Goal: Find specific page/section: Find specific page/section

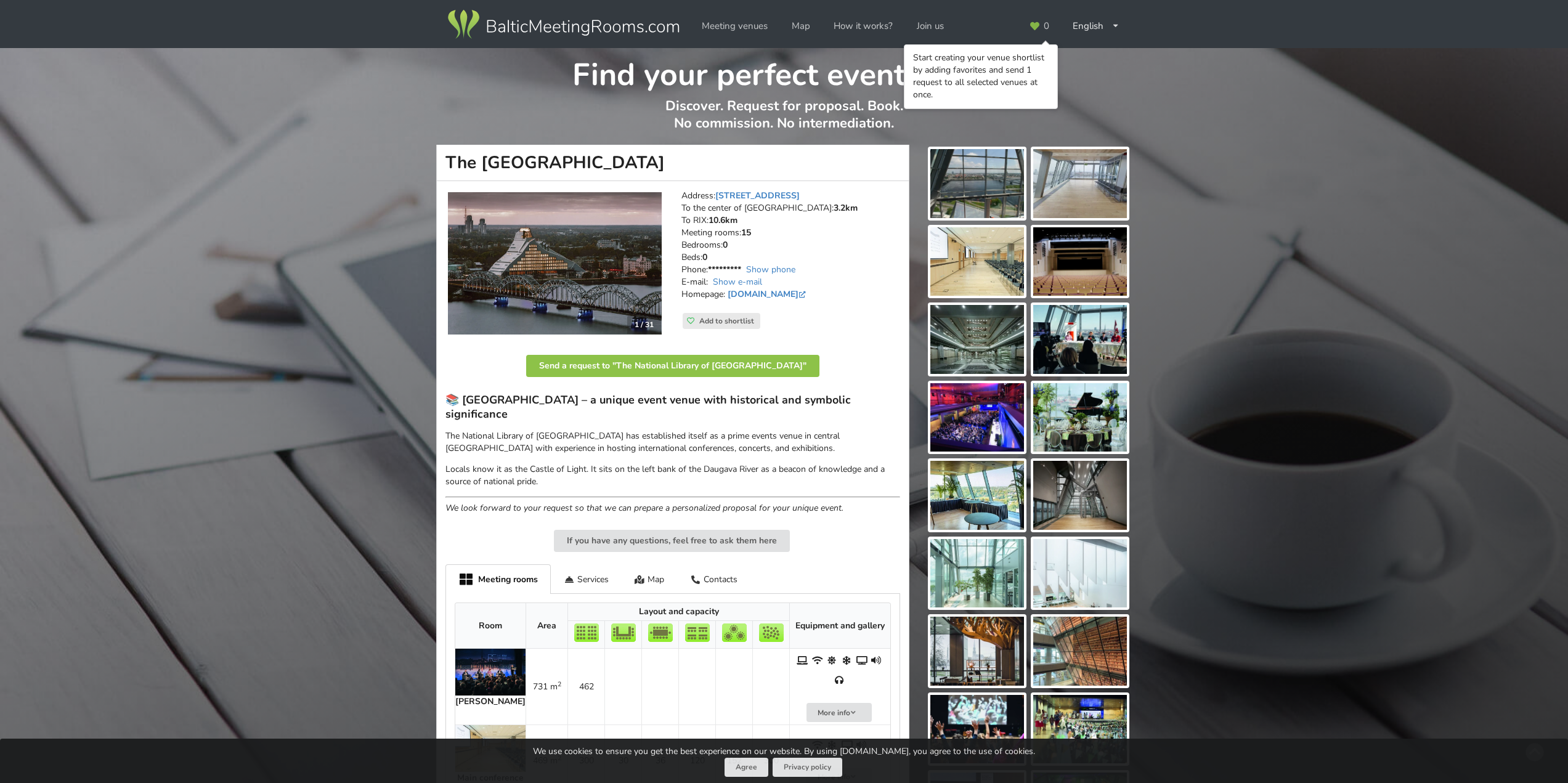
click at [998, 427] on img at bounding box center [977, 417] width 93 height 69
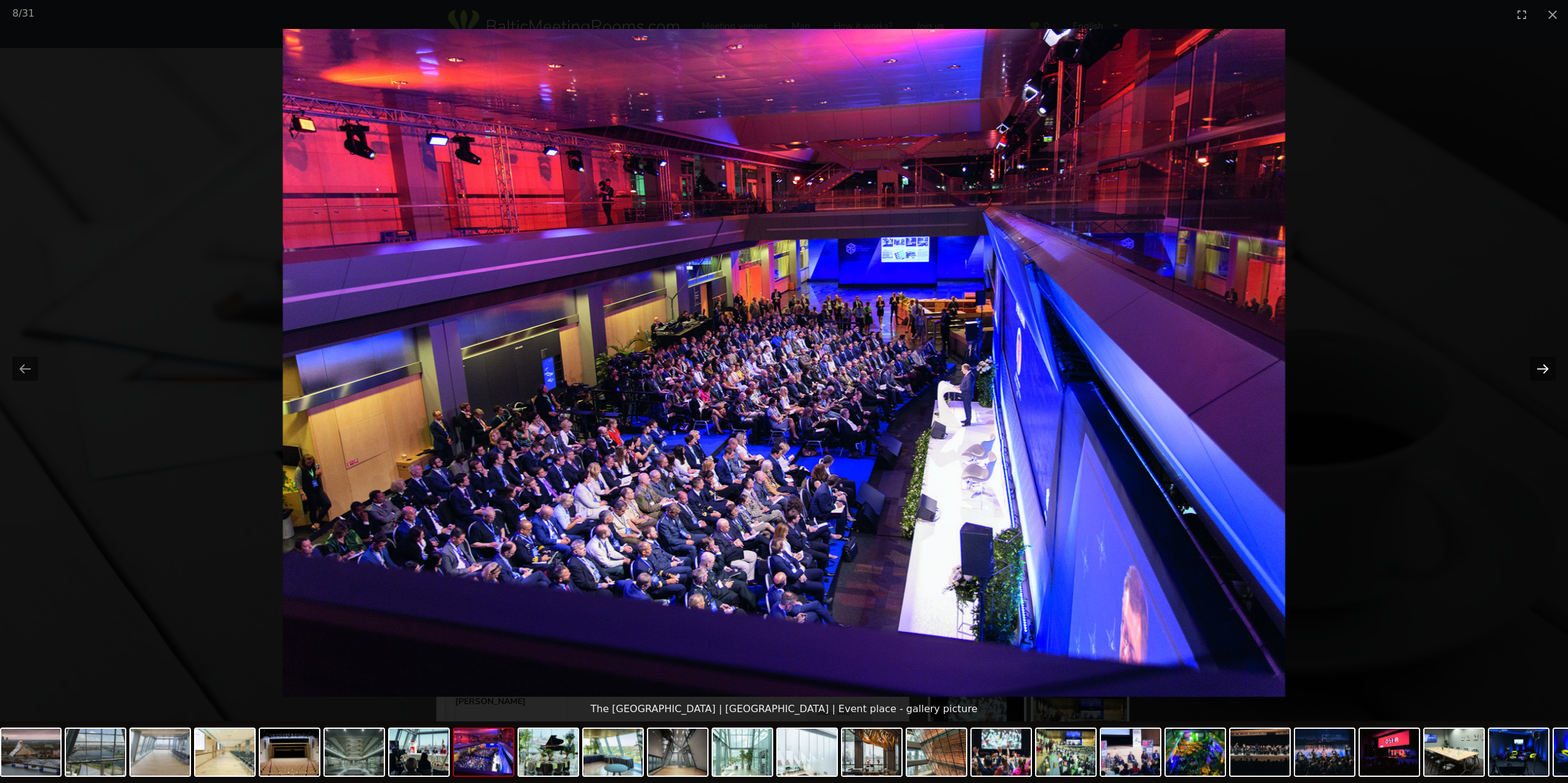
click at [1543, 369] on button "Next slide" at bounding box center [1543, 369] width 26 height 24
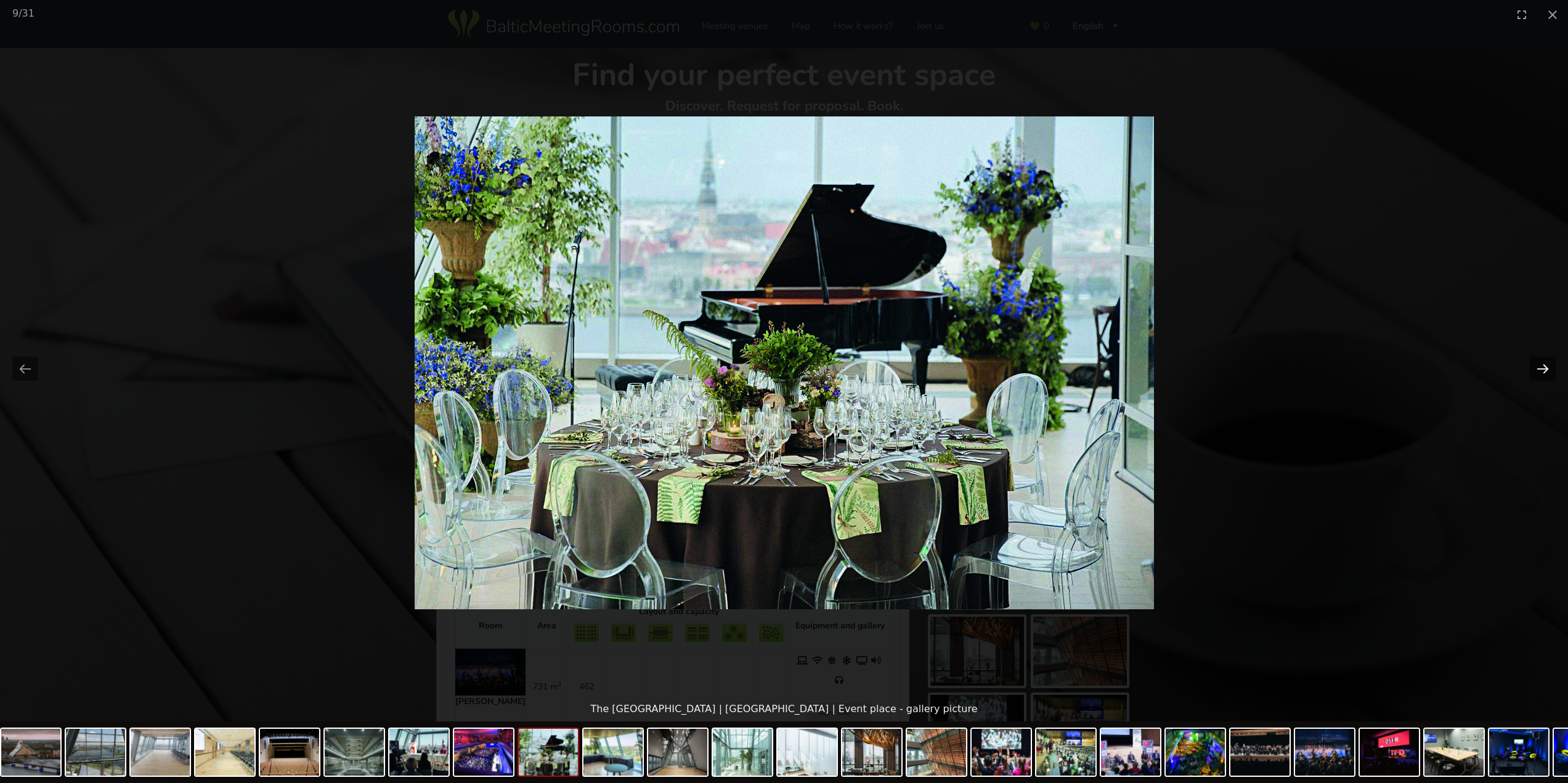
click at [1543, 369] on button "Next slide" at bounding box center [1543, 369] width 26 height 24
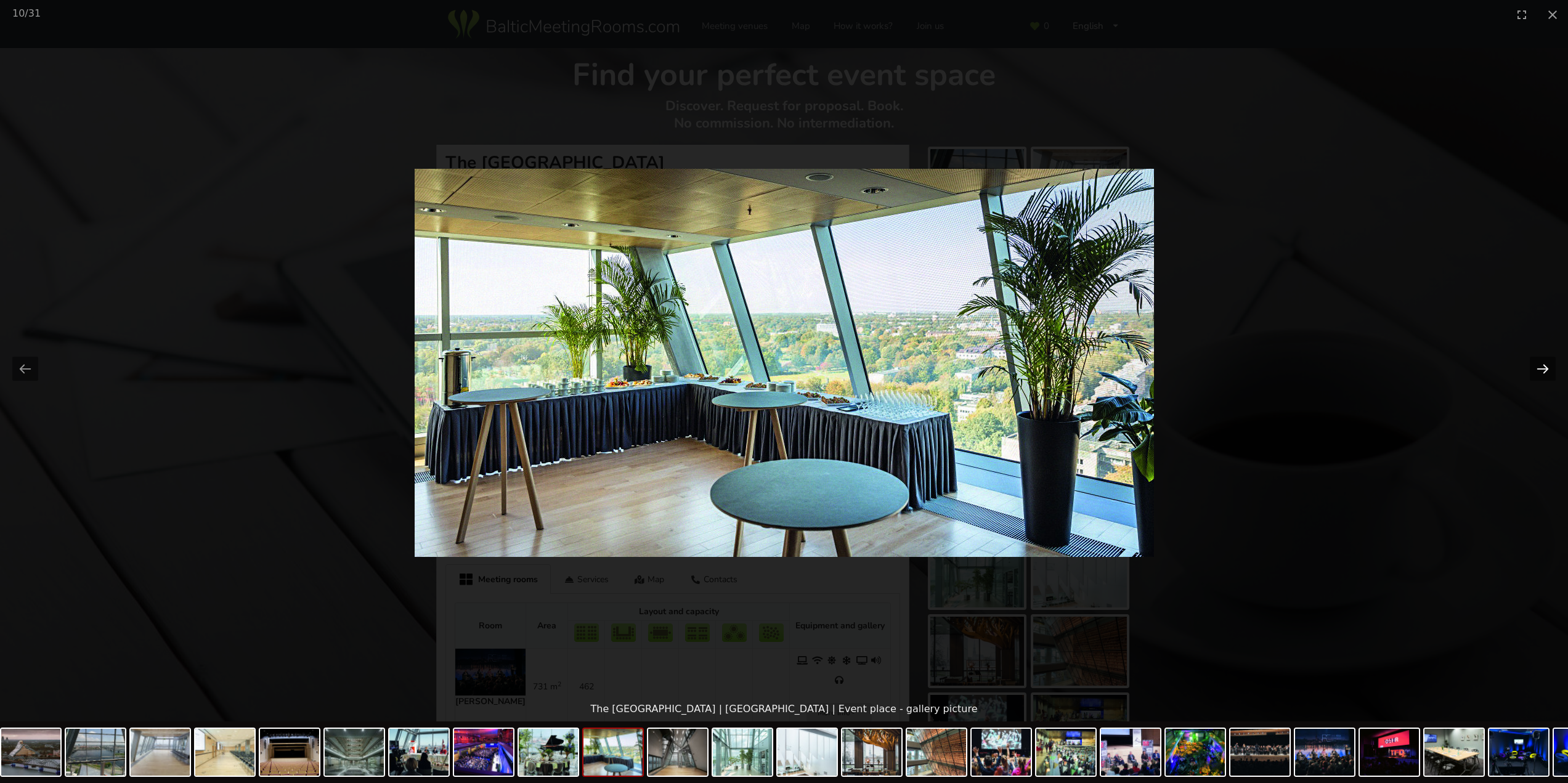
click at [1544, 375] on button "Next slide" at bounding box center [1543, 369] width 26 height 24
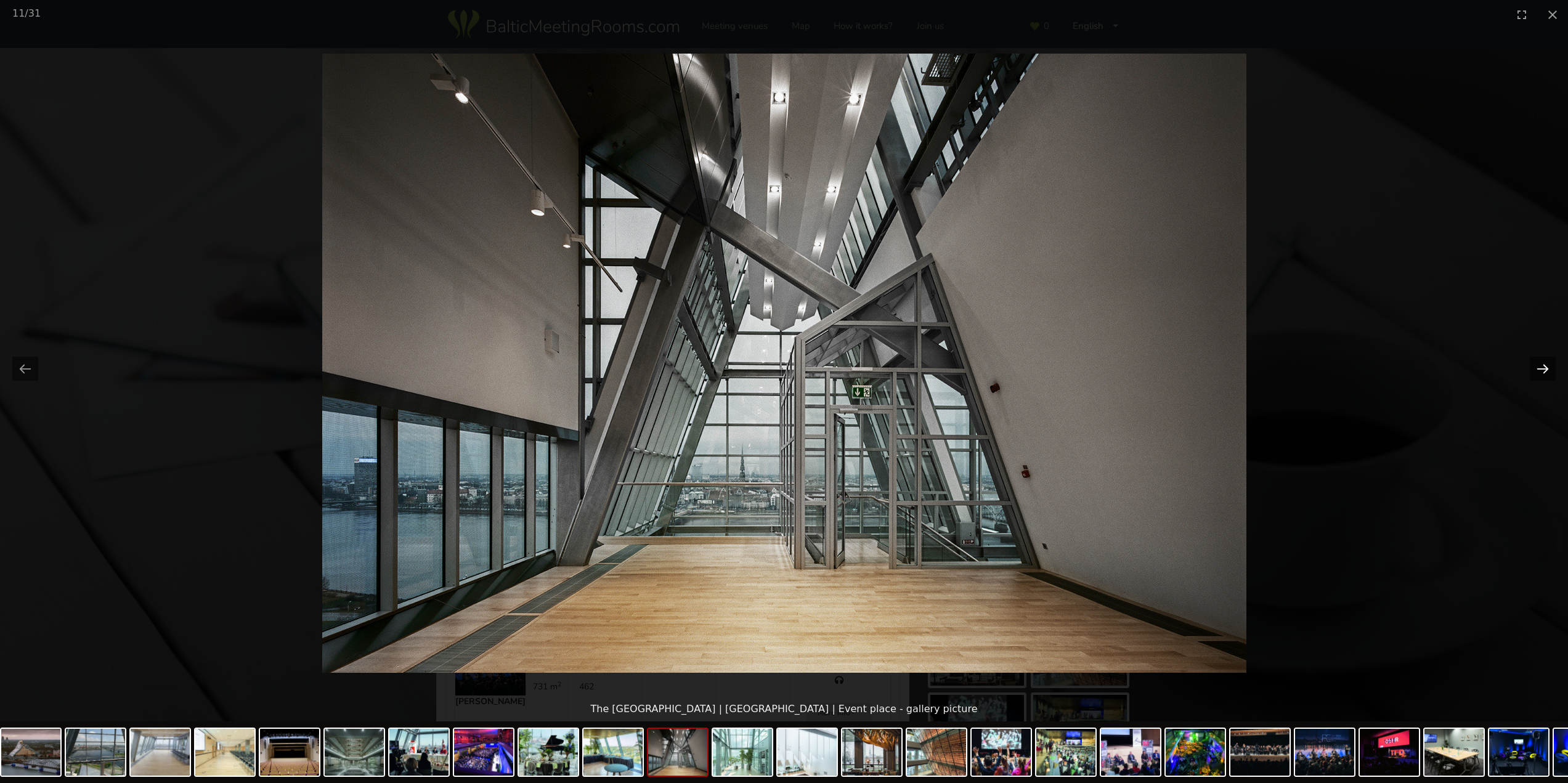
click at [1544, 375] on button "Next slide" at bounding box center [1543, 369] width 26 height 24
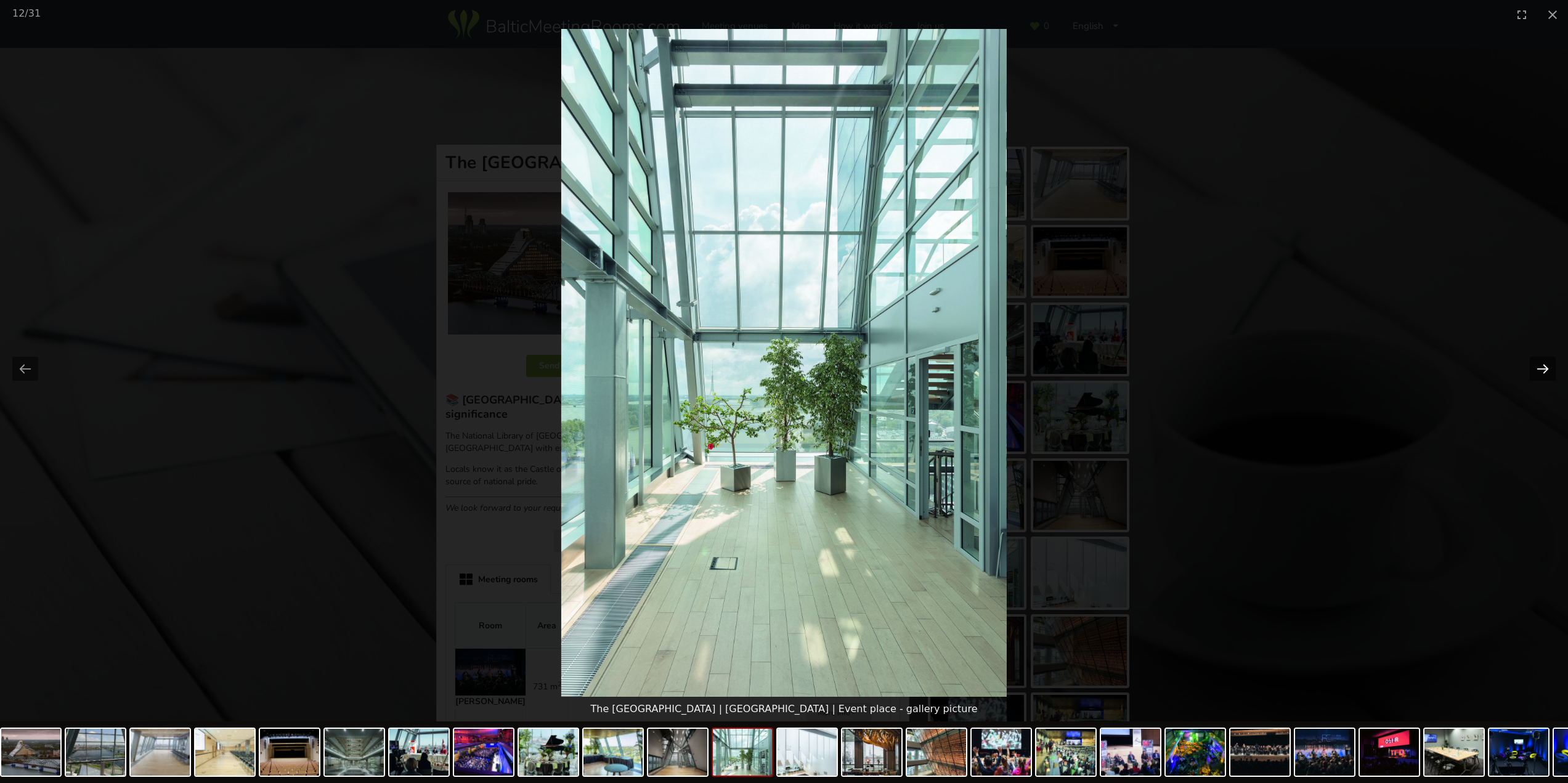
click at [1544, 375] on button "Next slide" at bounding box center [1543, 369] width 26 height 24
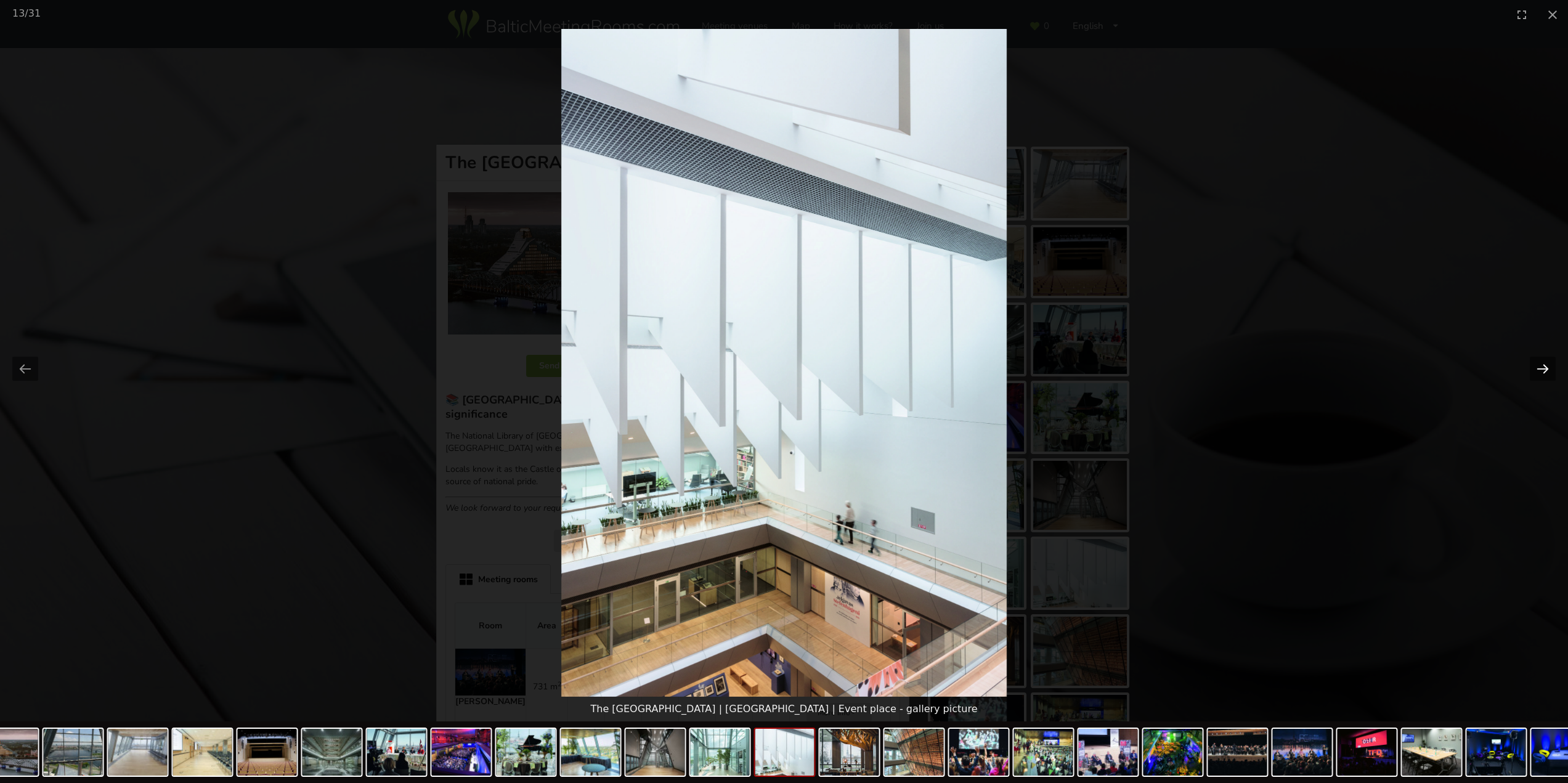
click at [1544, 375] on button "Next slide" at bounding box center [1543, 369] width 26 height 24
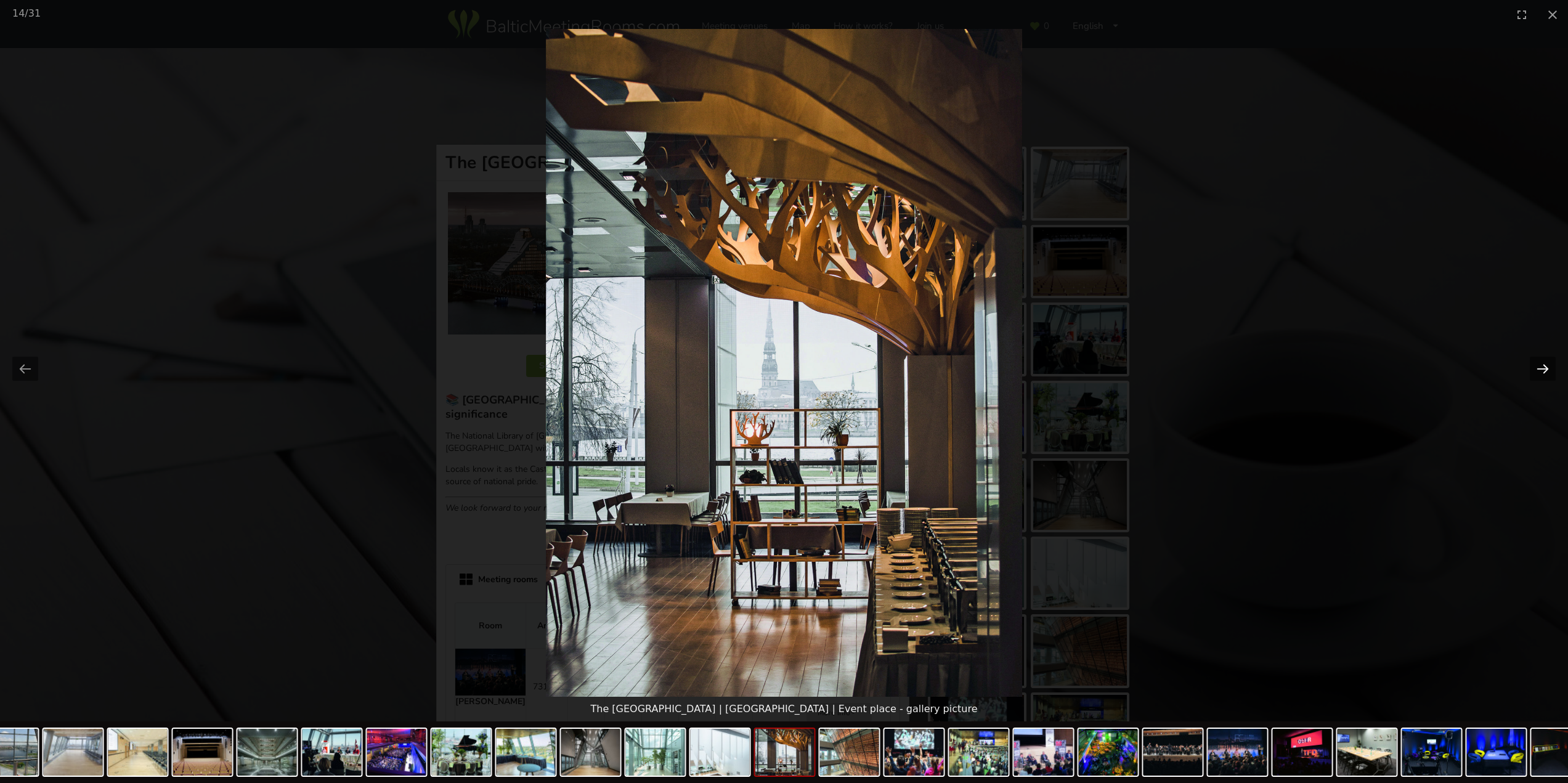
click at [1544, 375] on button "Next slide" at bounding box center [1543, 369] width 26 height 24
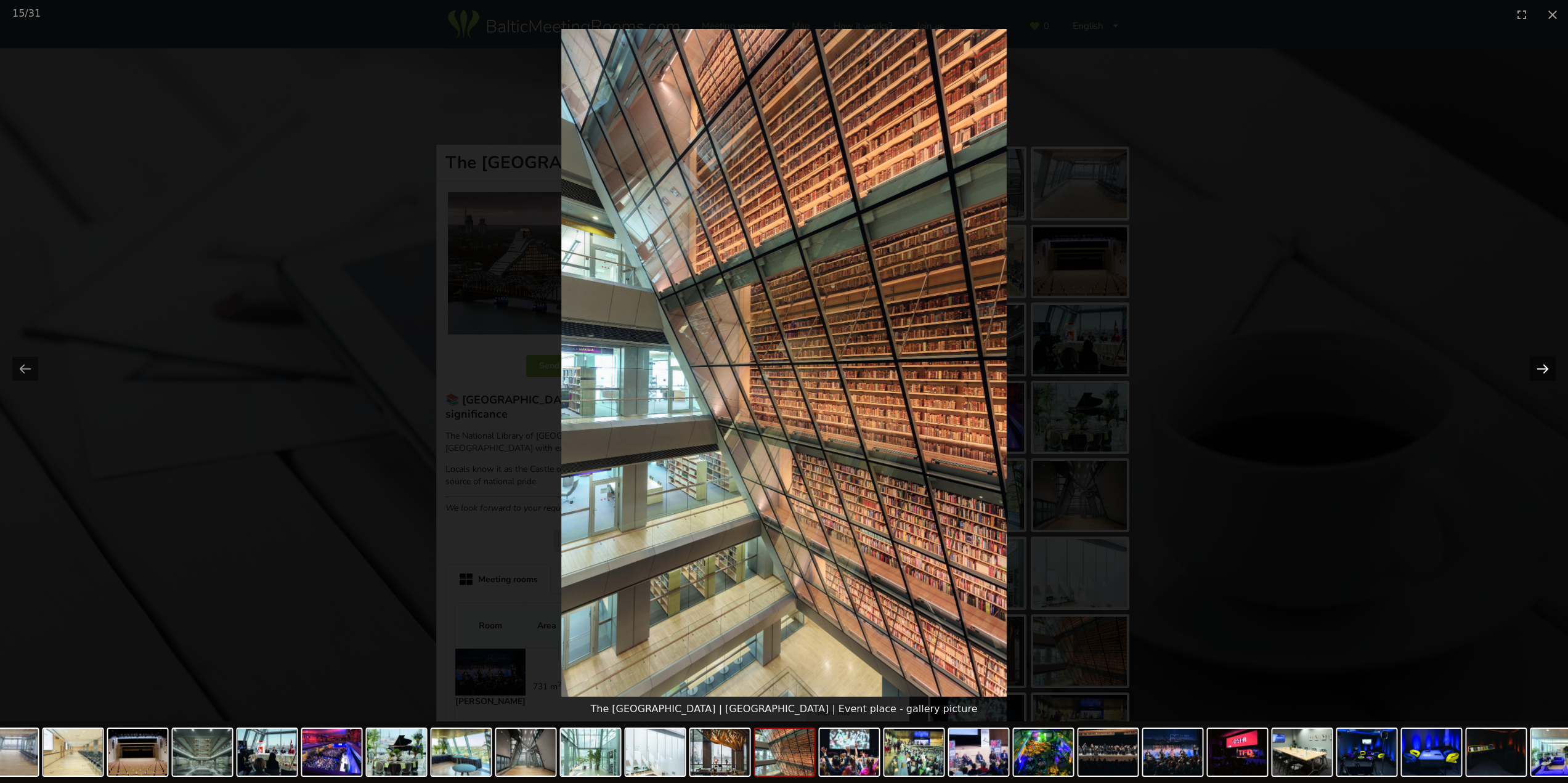
click at [1544, 375] on button "Next slide" at bounding box center [1543, 369] width 26 height 24
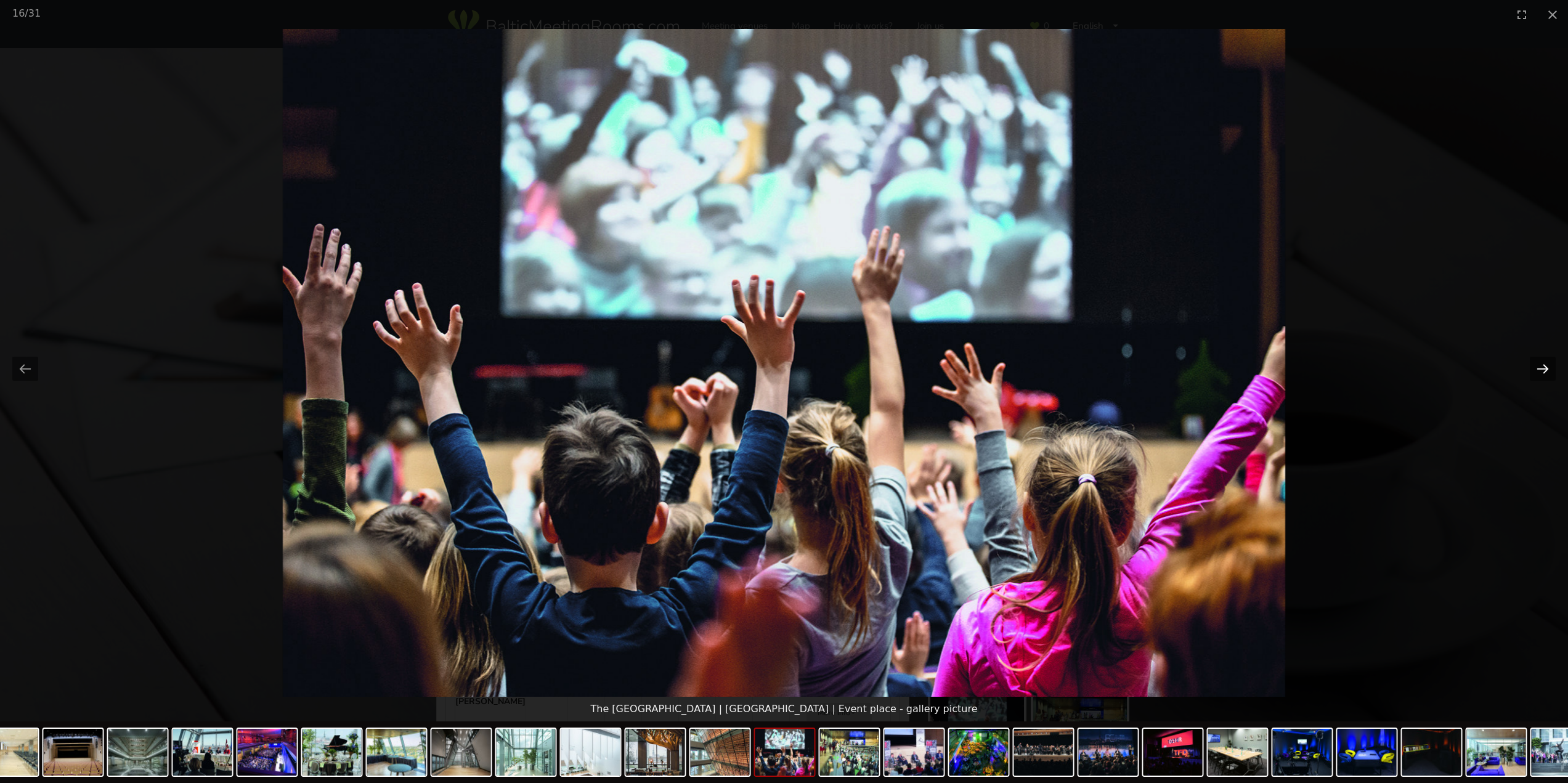
click at [1544, 375] on button "Next slide" at bounding box center [1543, 369] width 26 height 24
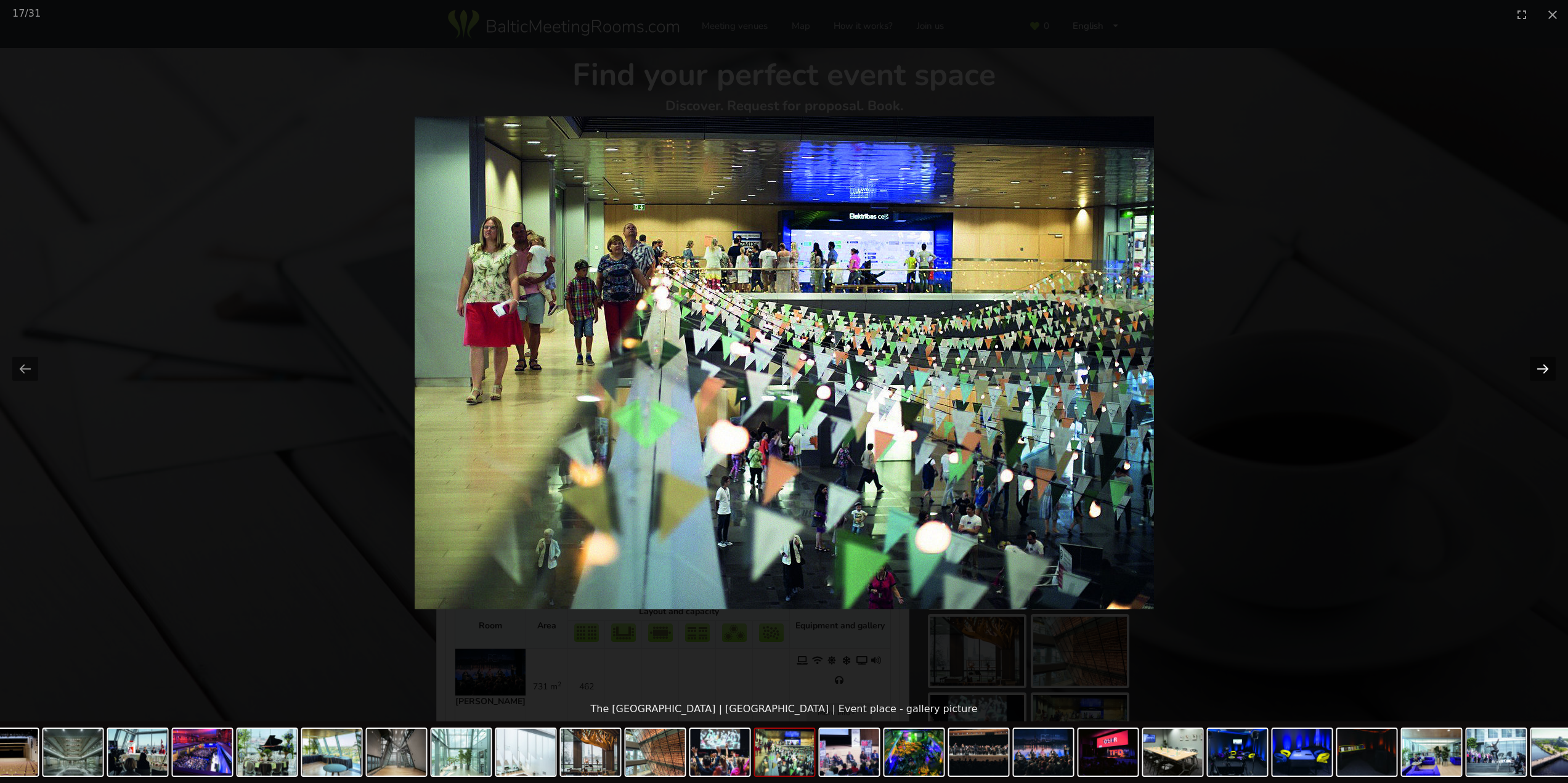
click at [1544, 375] on button "Next slide" at bounding box center [1543, 369] width 26 height 24
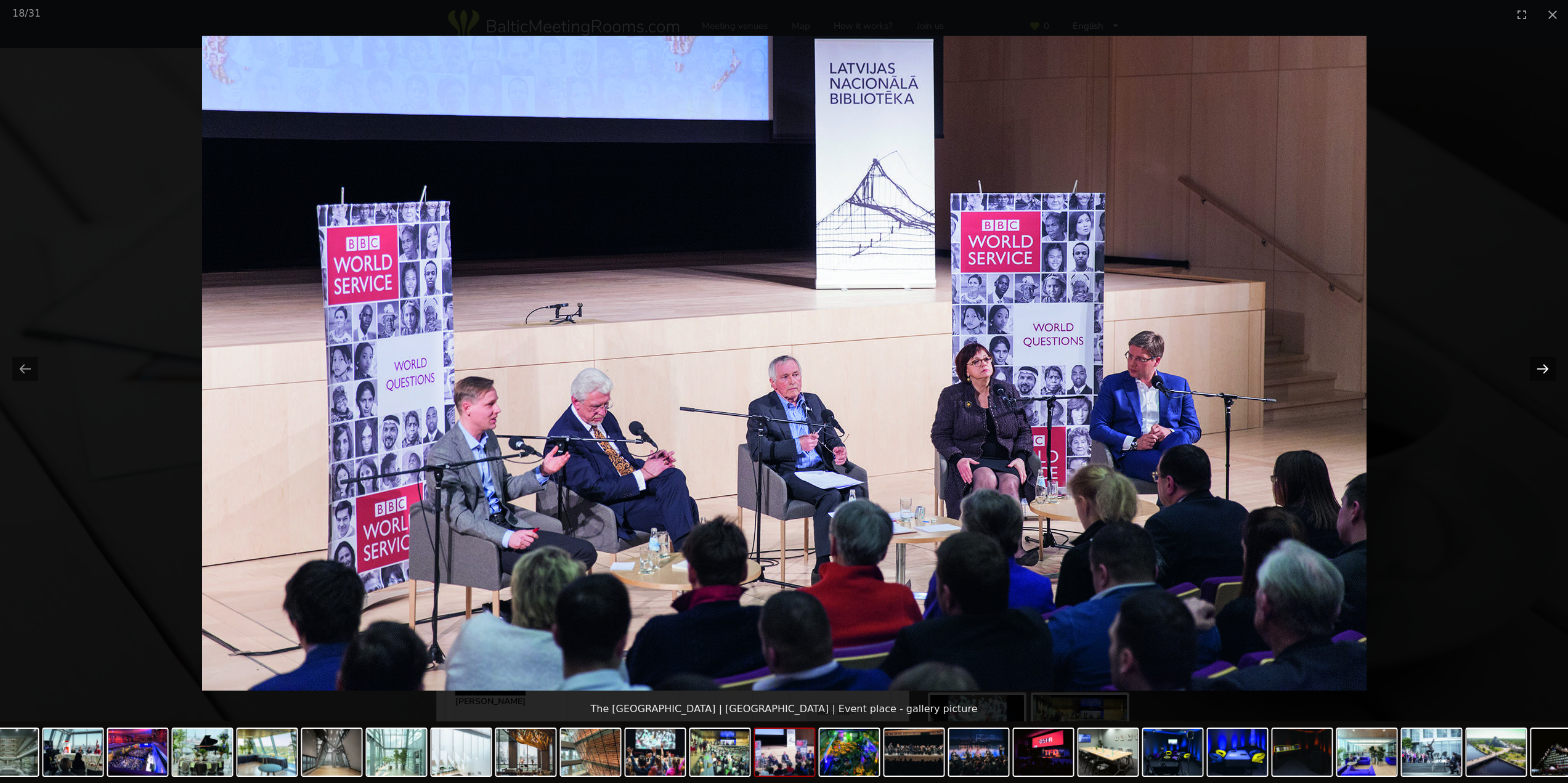
click at [1544, 375] on button "Next slide" at bounding box center [1543, 369] width 26 height 24
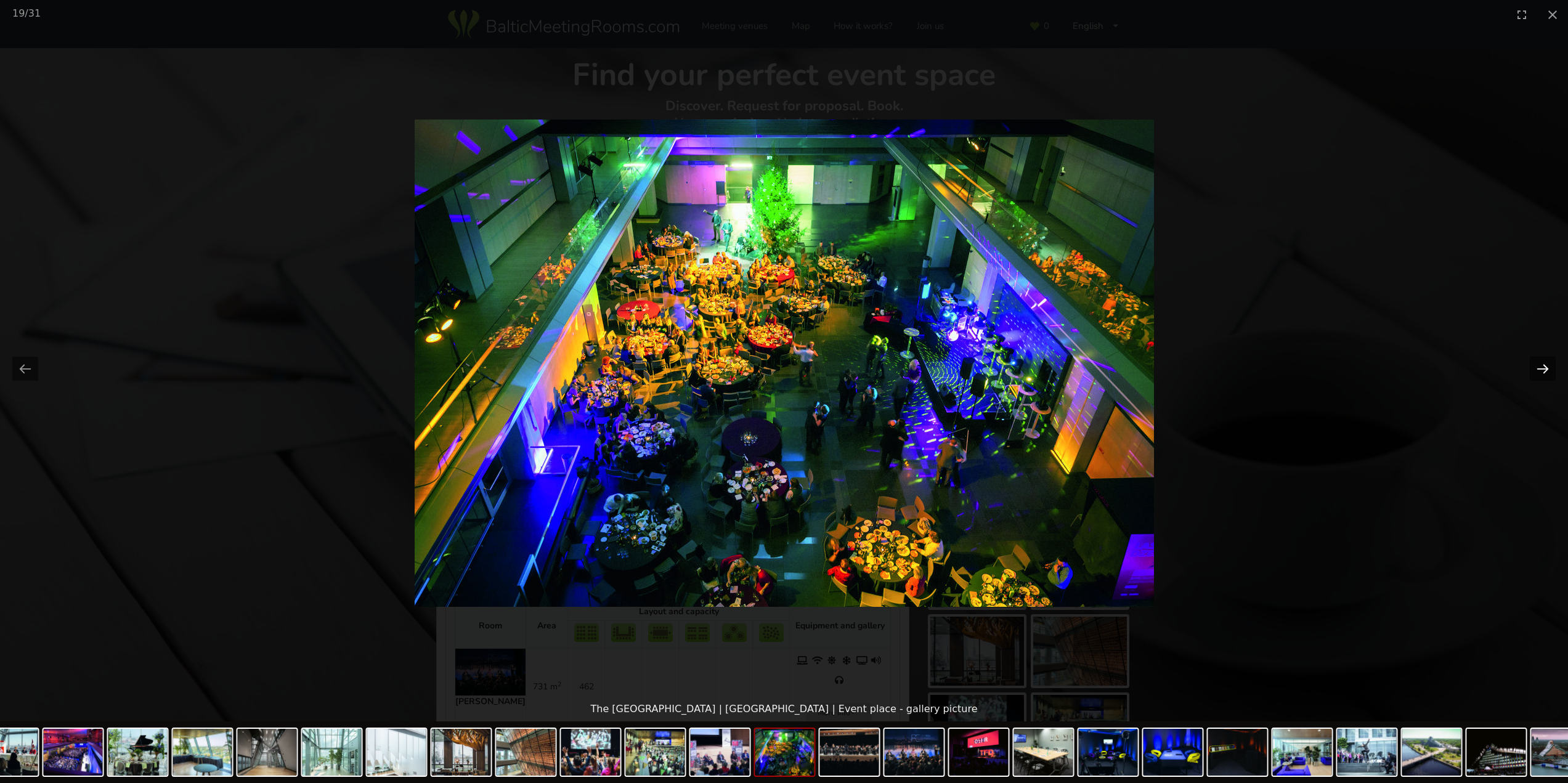
click at [1545, 370] on button "Next slide" at bounding box center [1543, 369] width 26 height 24
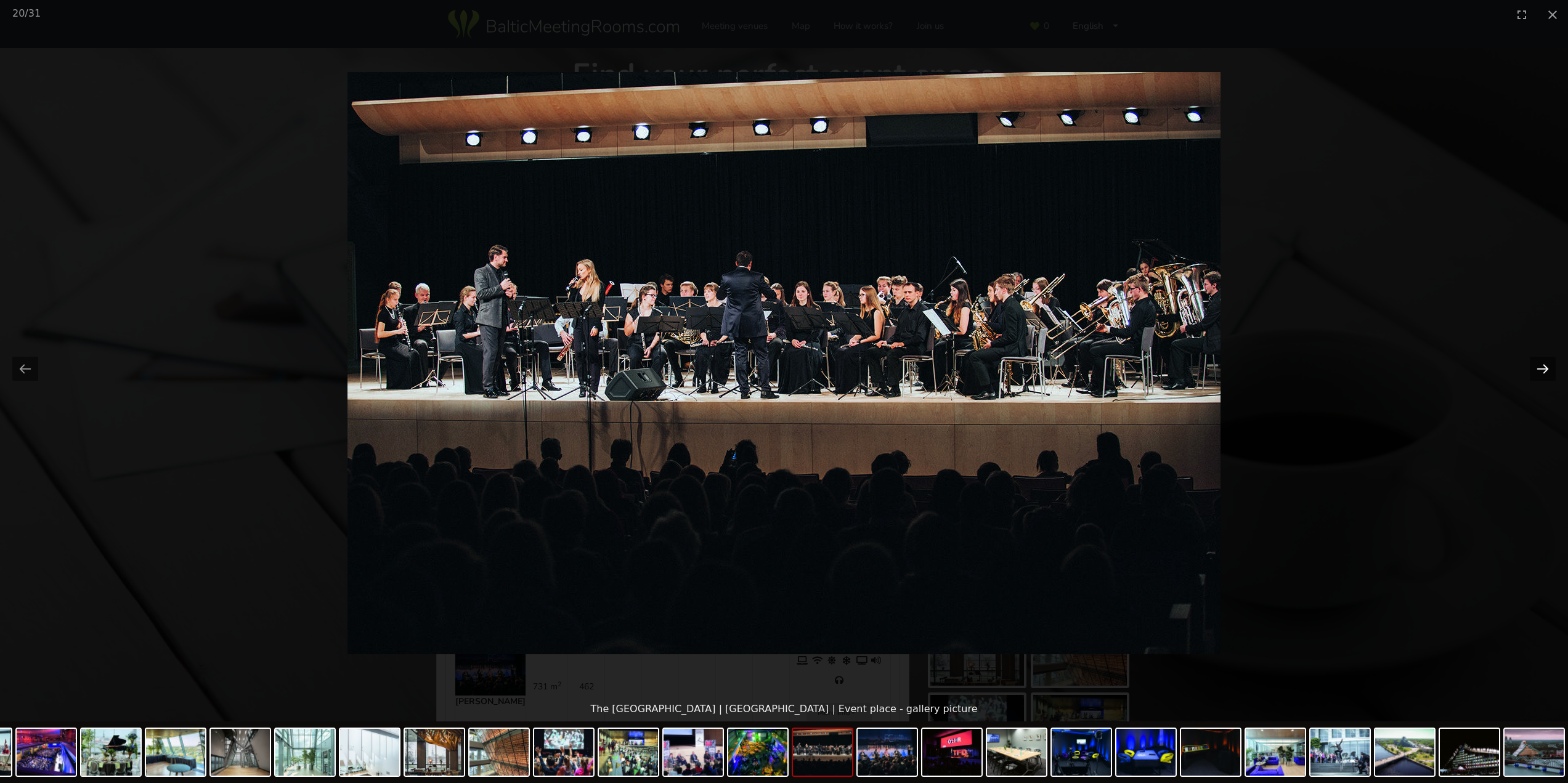
click at [1545, 370] on button "Next slide" at bounding box center [1543, 369] width 26 height 24
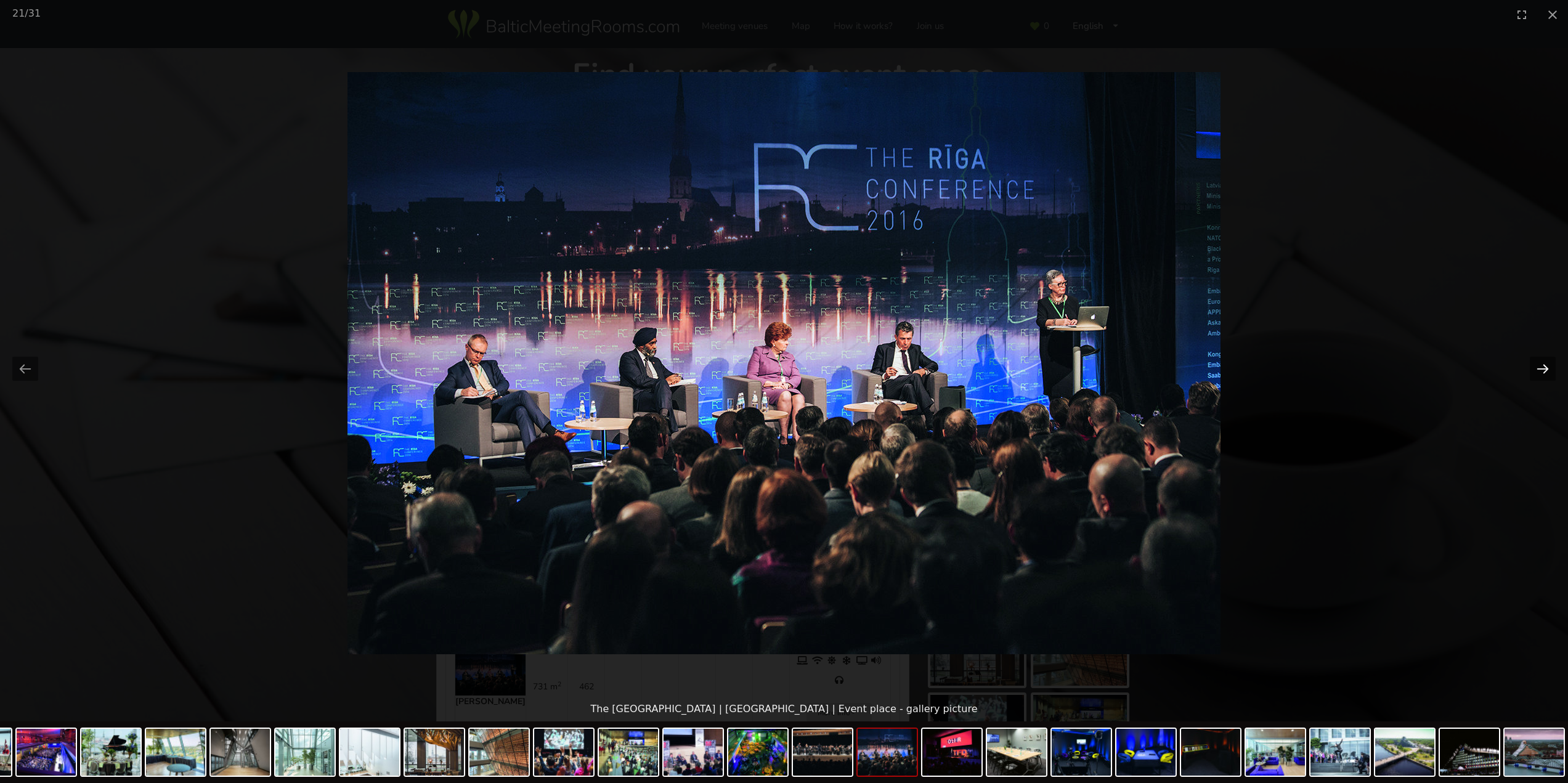
click at [1545, 370] on button "Next slide" at bounding box center [1543, 369] width 26 height 24
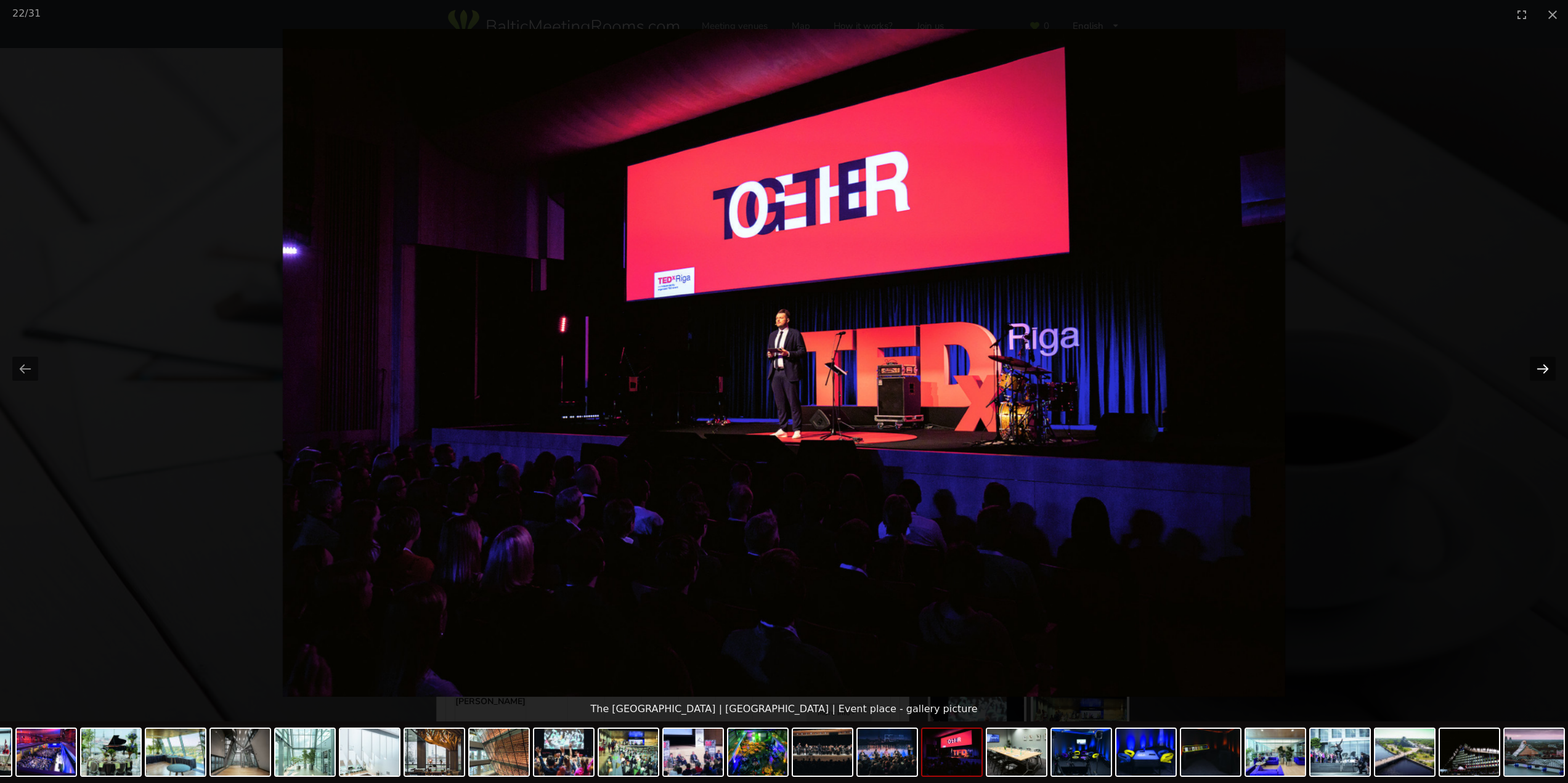
click at [1545, 370] on button "Next slide" at bounding box center [1543, 369] width 26 height 24
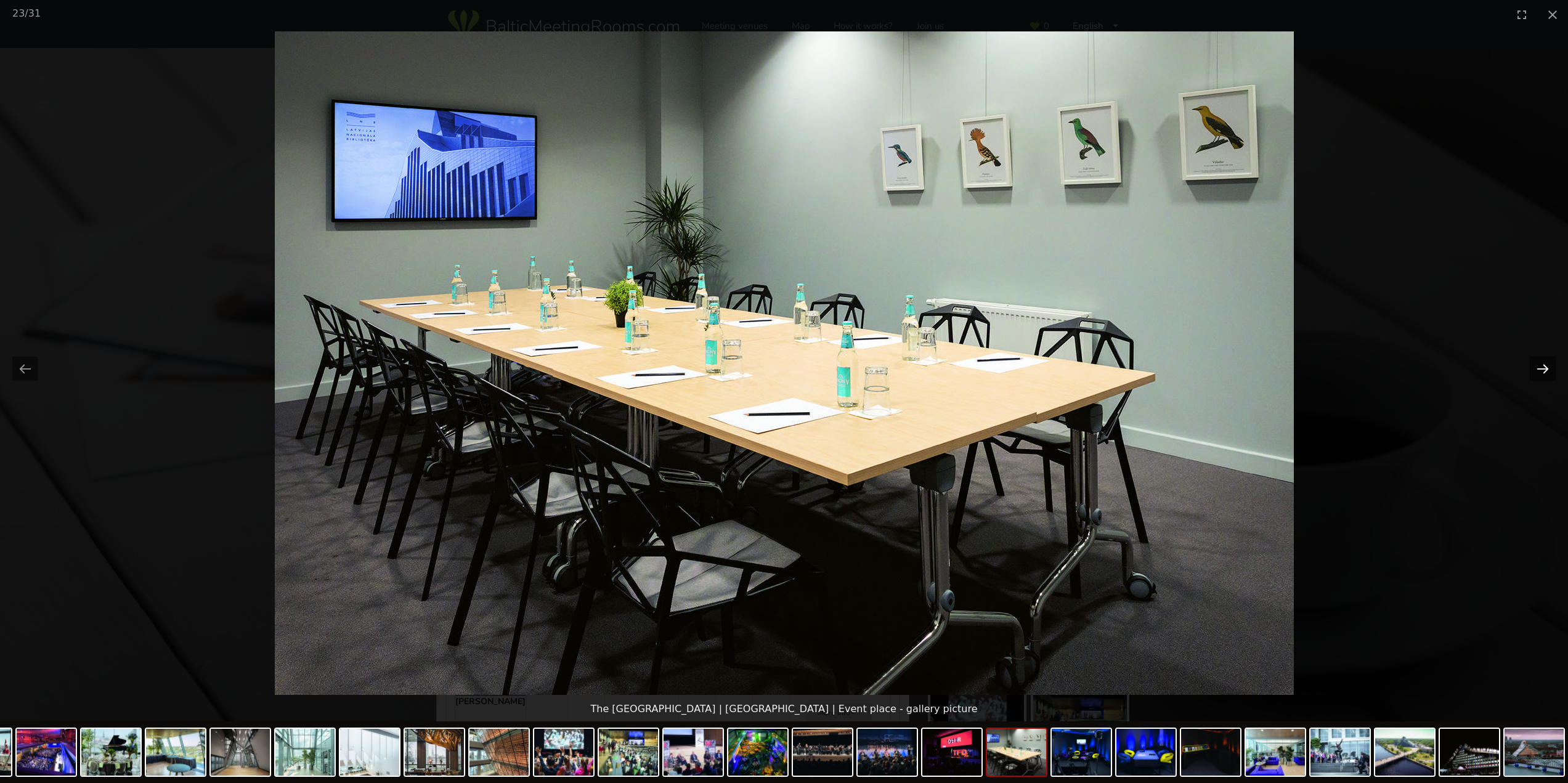
click at [1545, 370] on button "Next slide" at bounding box center [1543, 369] width 26 height 24
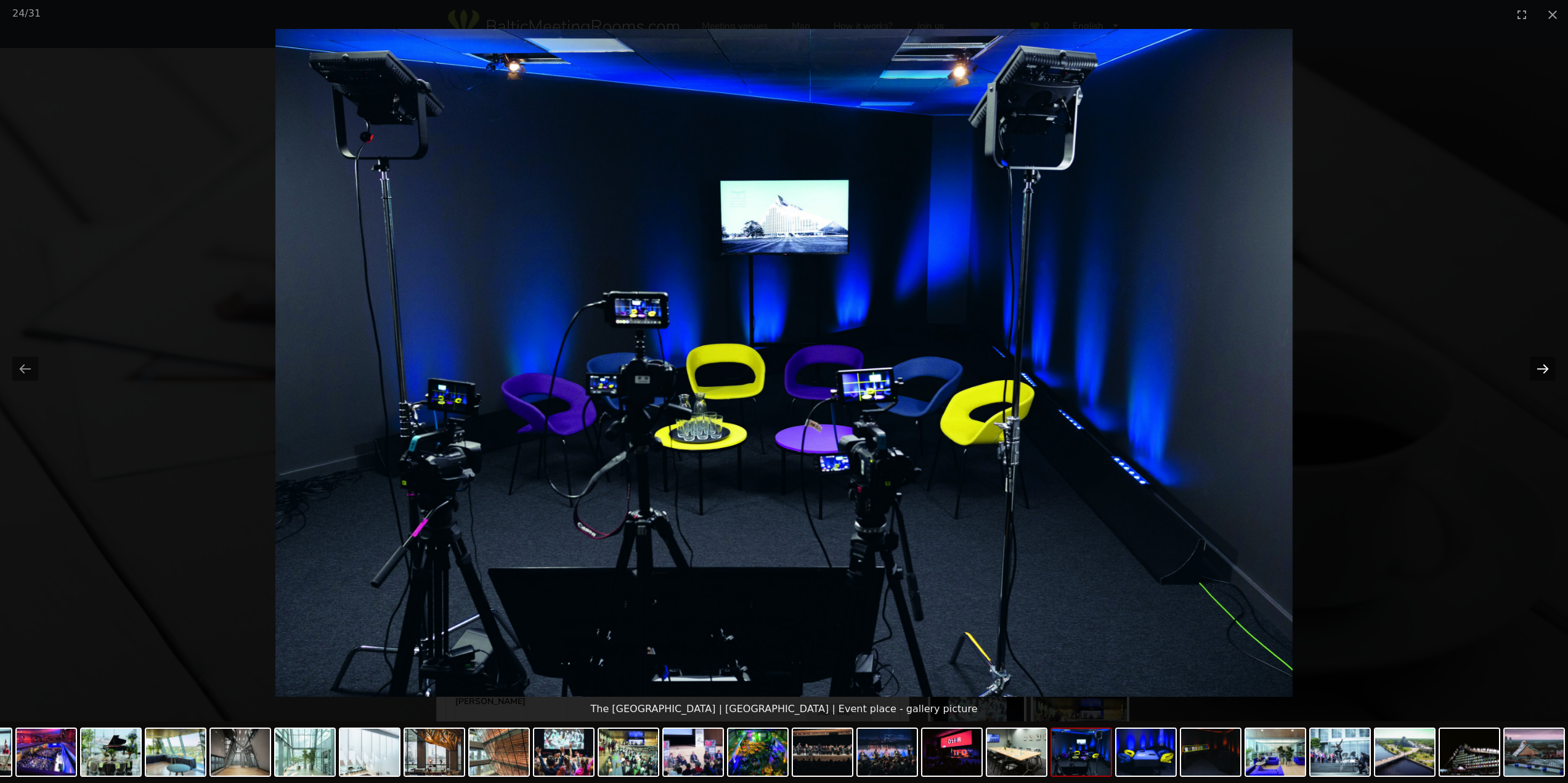
click at [1545, 370] on button "Next slide" at bounding box center [1543, 369] width 26 height 24
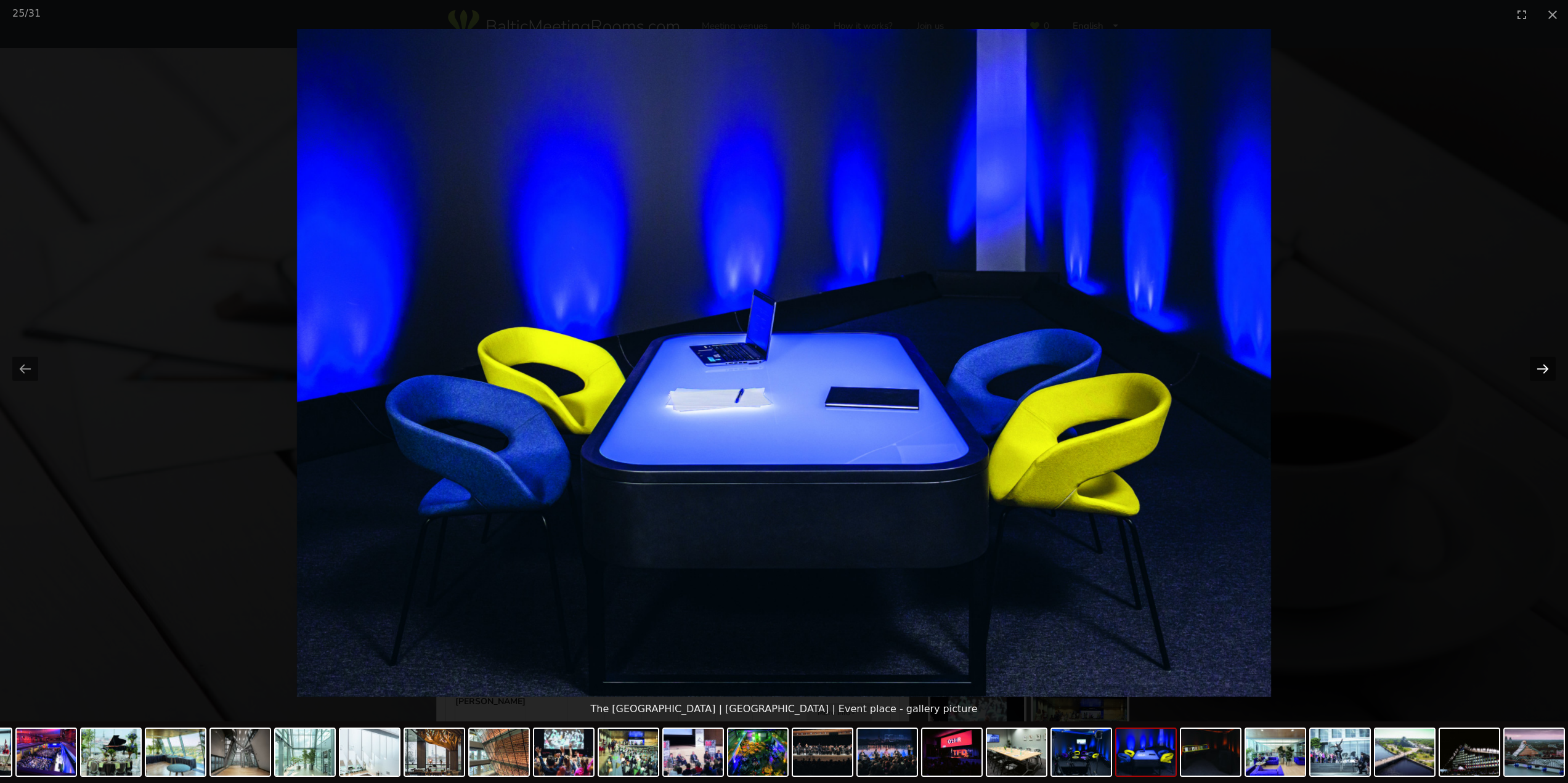
click at [1545, 370] on button "Next slide" at bounding box center [1543, 369] width 26 height 24
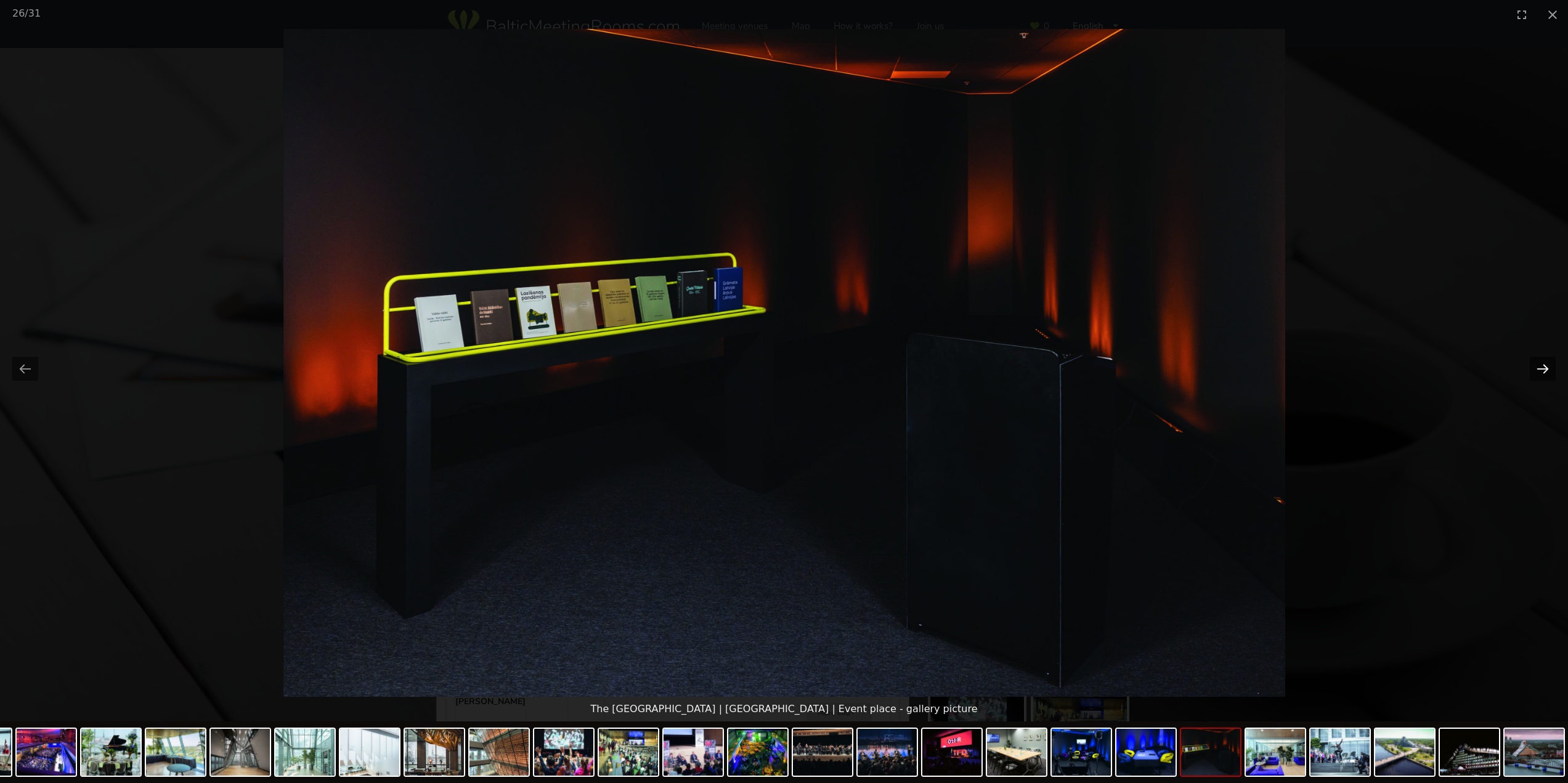
click at [1545, 370] on button "Next slide" at bounding box center [1543, 369] width 26 height 24
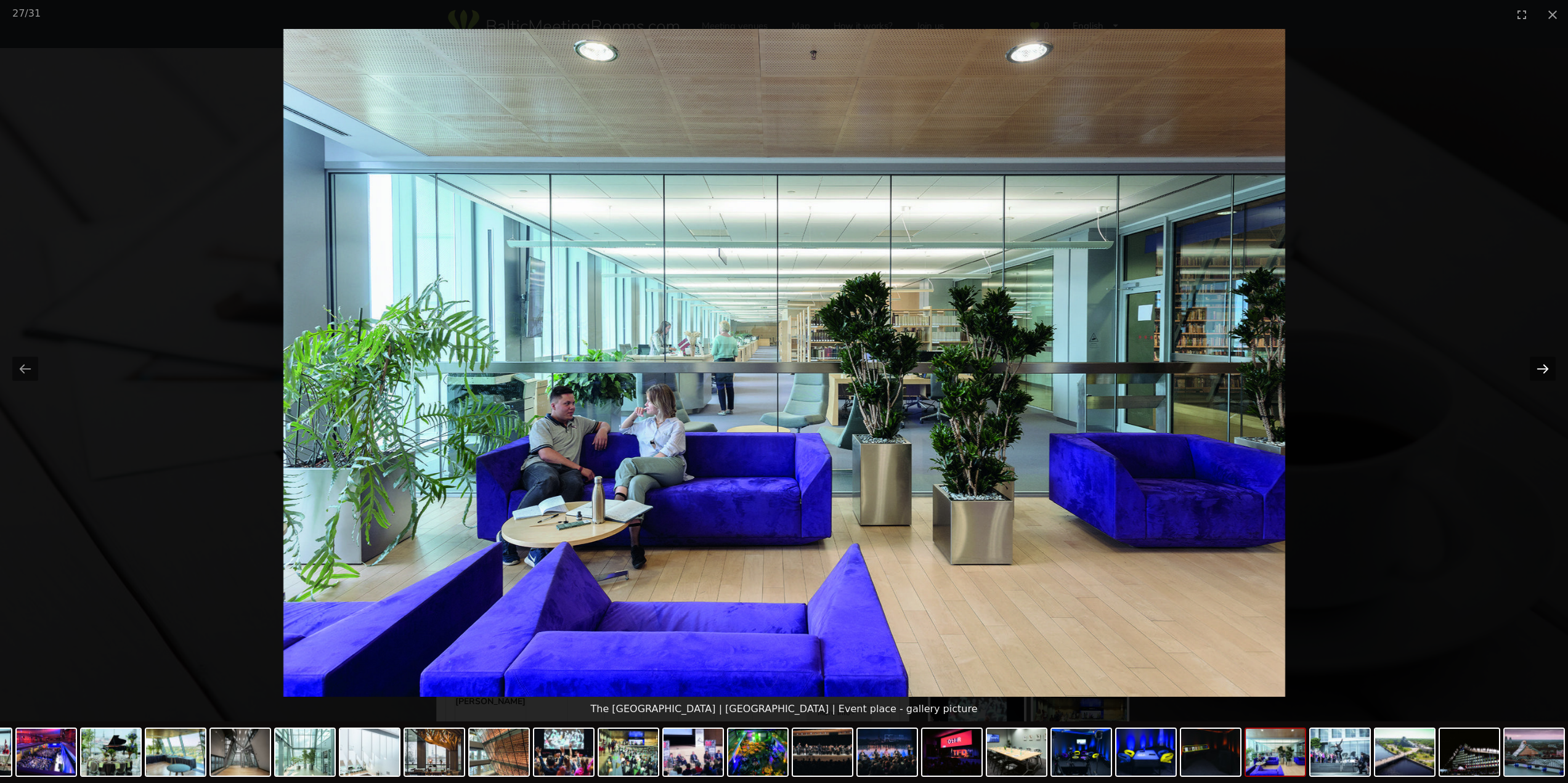
click at [1545, 370] on button "Next slide" at bounding box center [1543, 369] width 26 height 24
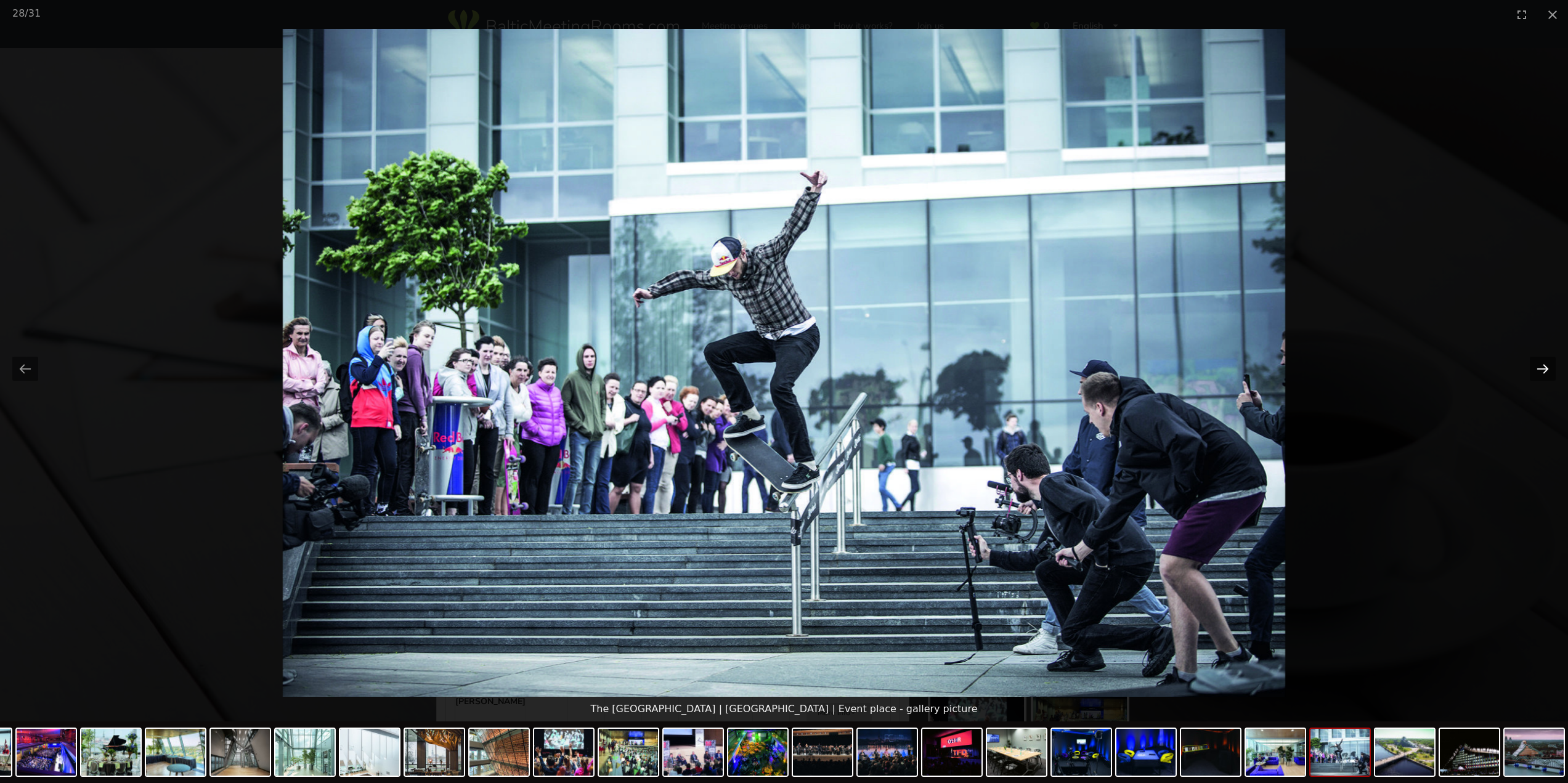
click at [1545, 370] on button "Next slide" at bounding box center [1543, 369] width 26 height 24
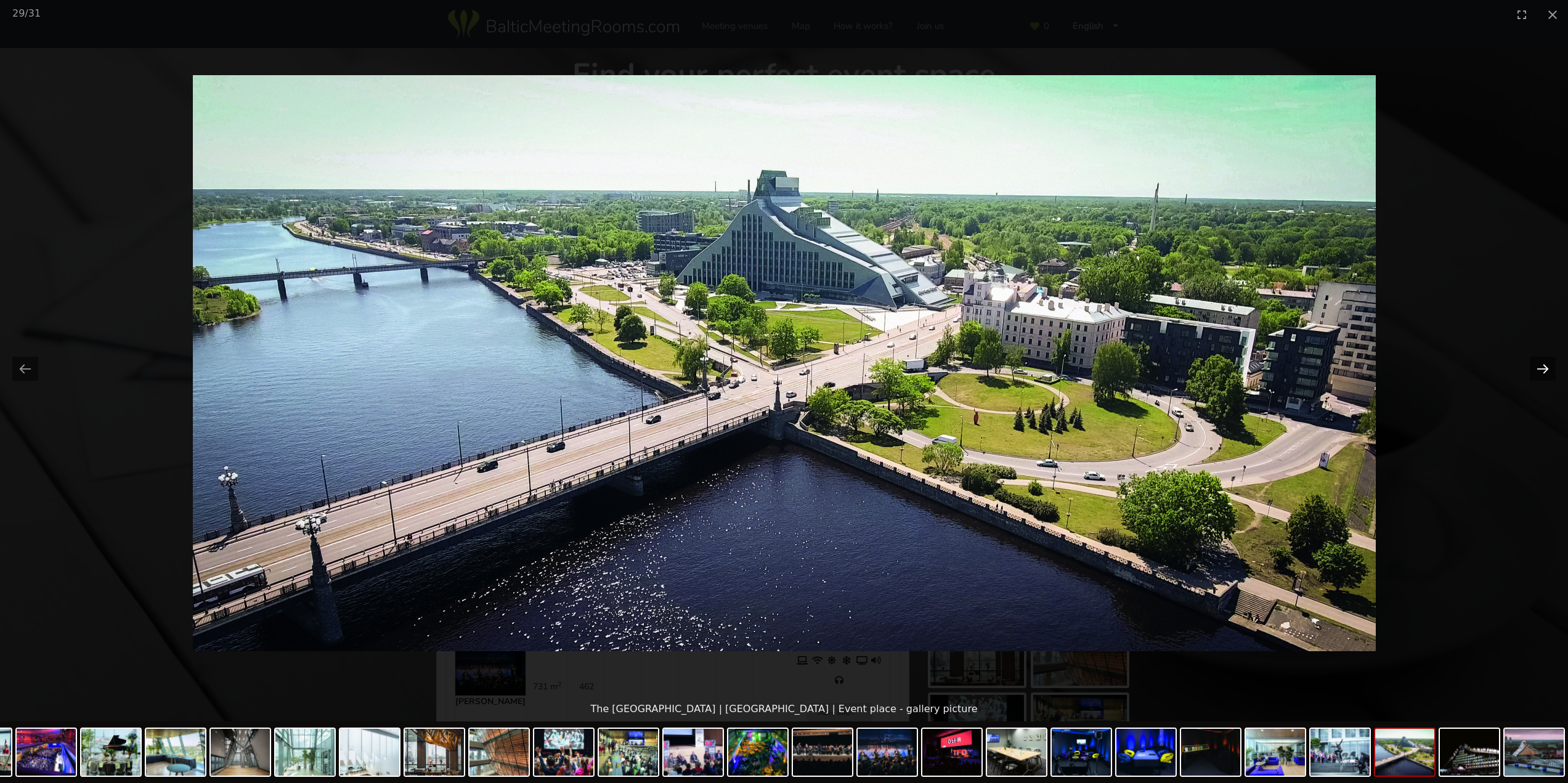
click at [1545, 370] on button "Next slide" at bounding box center [1543, 369] width 26 height 24
